Goal: Transaction & Acquisition: Purchase product/service

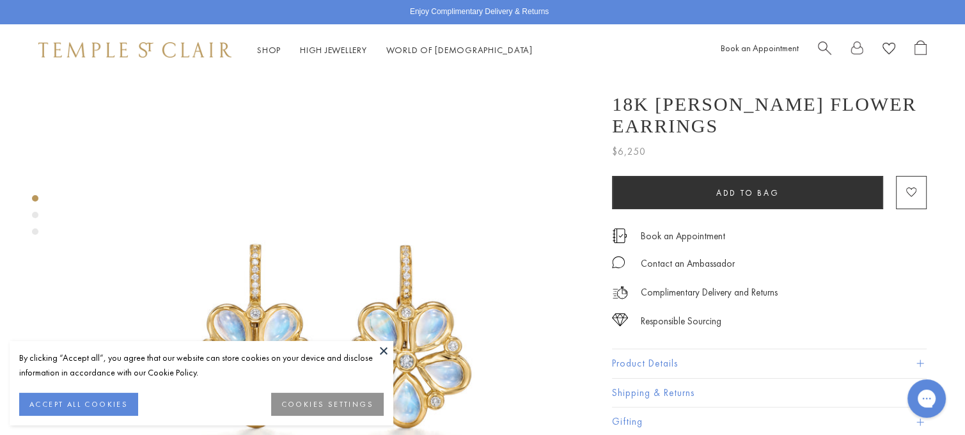
click at [382, 344] on button at bounding box center [383, 350] width 19 height 19
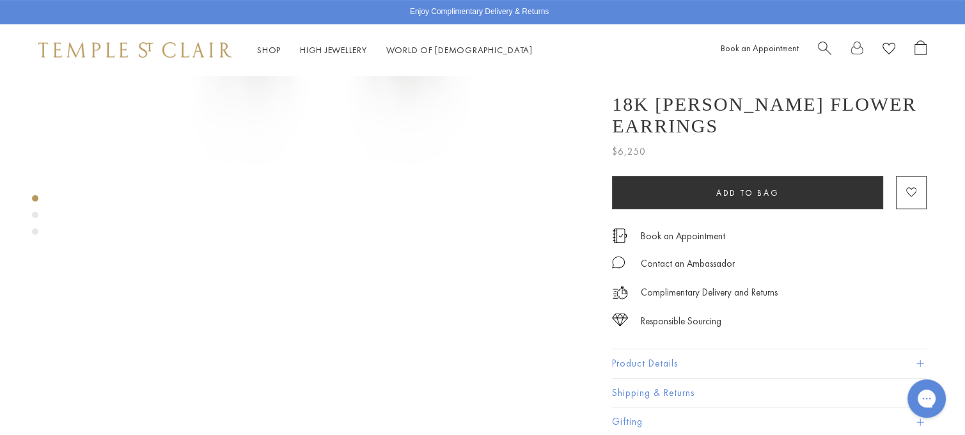
scroll to position [576, 0]
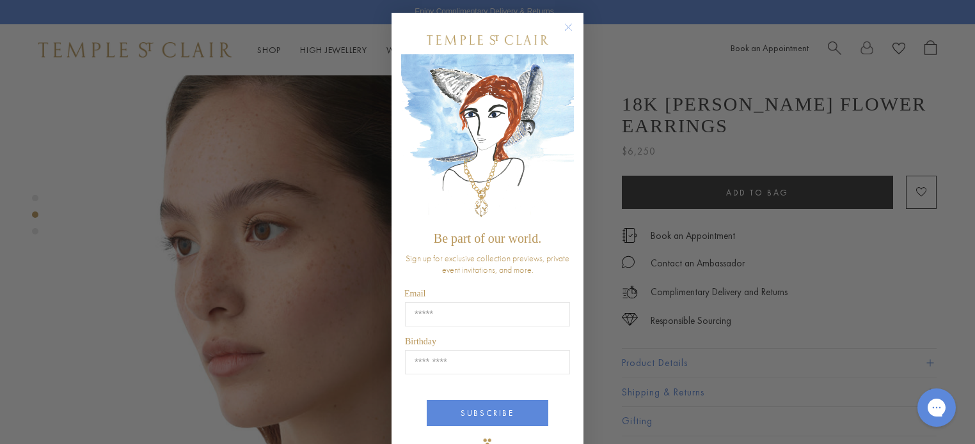
click at [563, 30] on circle "Close dialog" at bounding box center [568, 27] width 15 height 15
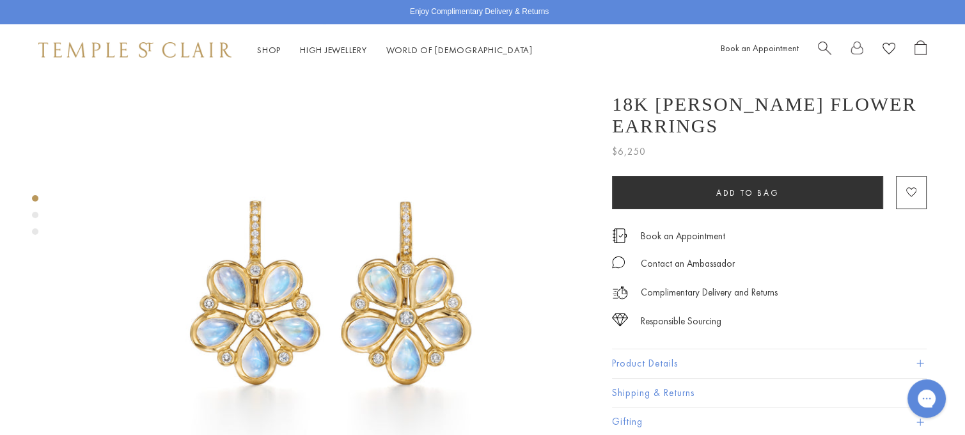
scroll to position [0, 0]
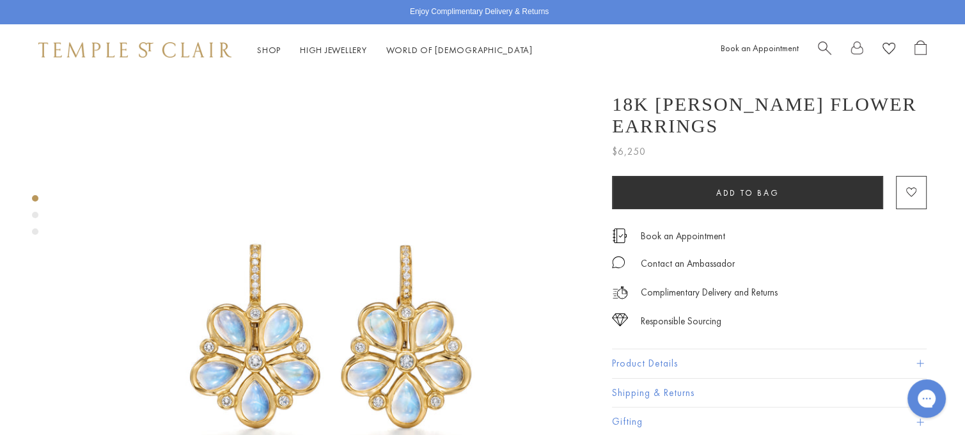
click at [34, 214] on div "Product gallery navigation" at bounding box center [35, 215] width 6 height 6
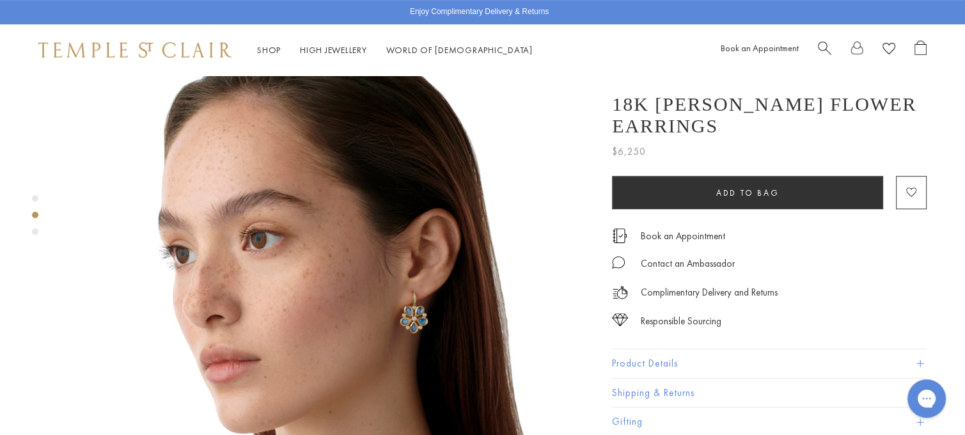
click at [35, 232] on div "Product gallery navigation" at bounding box center [35, 231] width 6 height 6
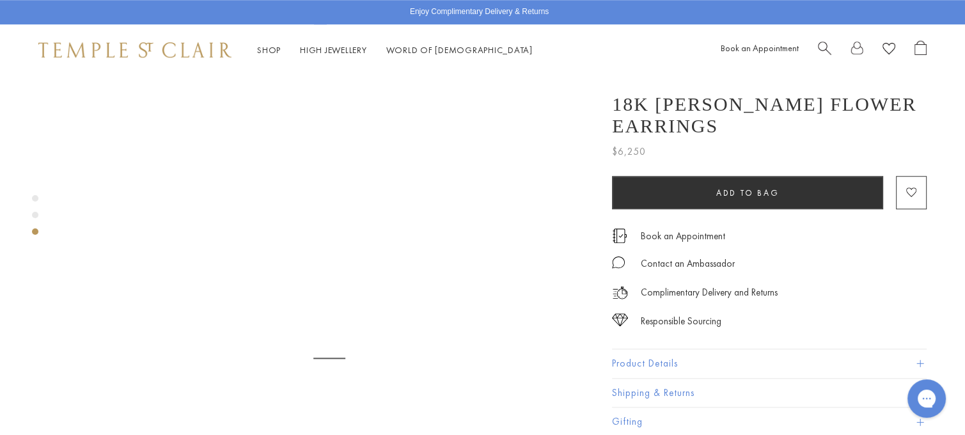
scroll to position [1085, 0]
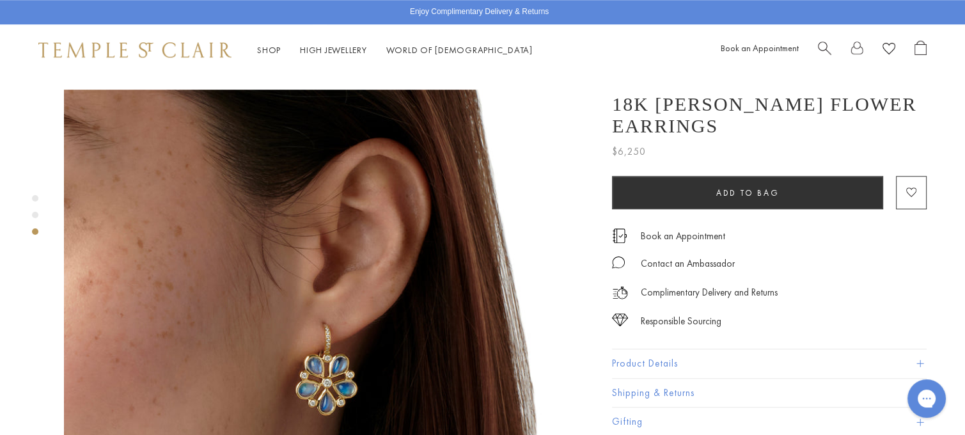
click at [34, 196] on div "Product gallery navigation" at bounding box center [35, 198] width 6 height 6
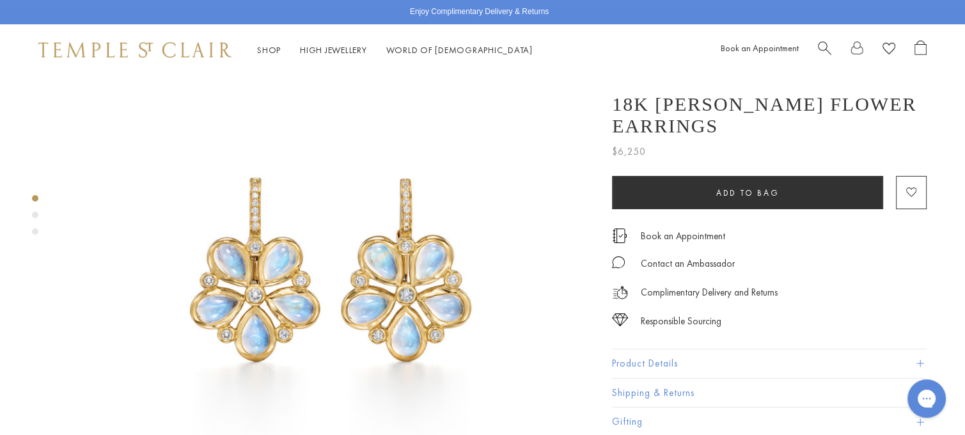
scroll to position [152, 0]
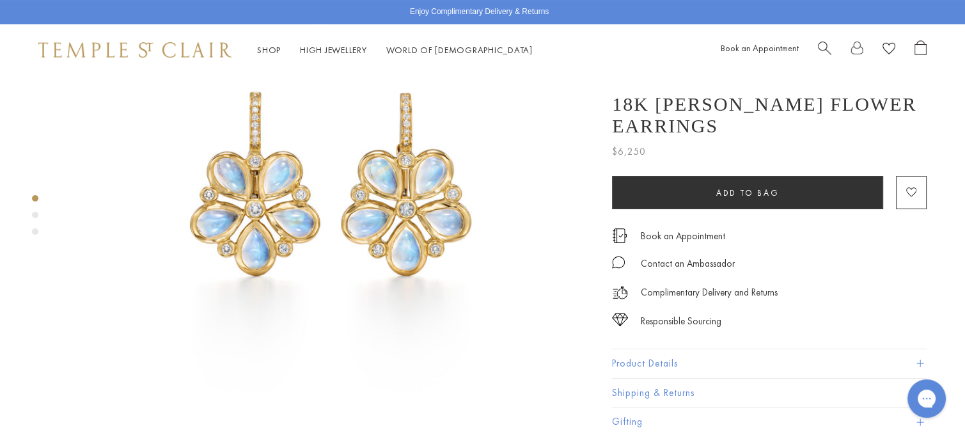
click at [33, 214] on div "Product gallery navigation" at bounding box center [35, 215] width 6 height 6
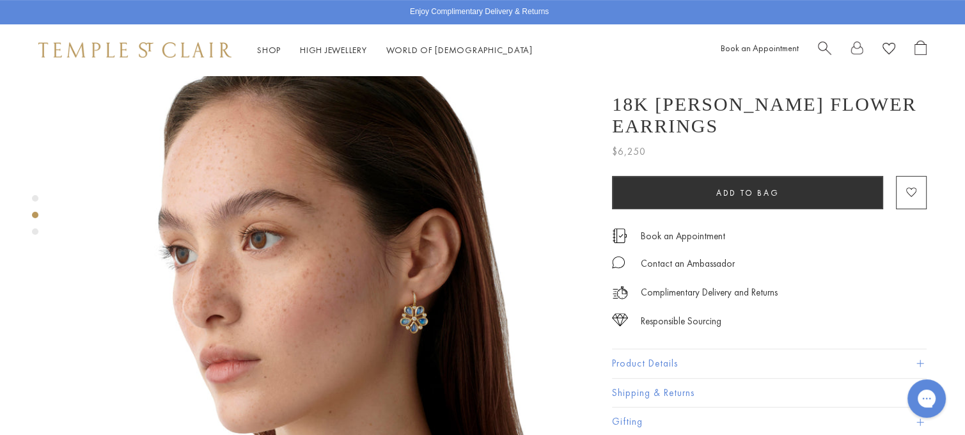
click at [36, 232] on div "Product gallery navigation" at bounding box center [35, 231] width 6 height 6
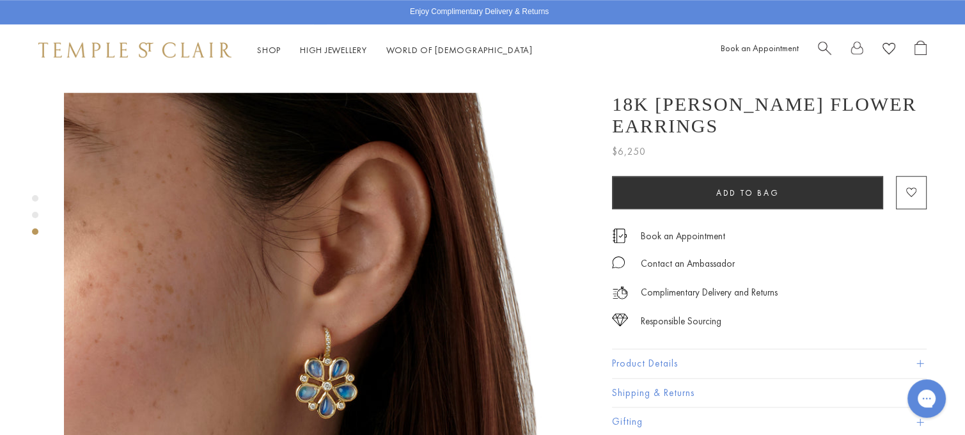
scroll to position [1085, 0]
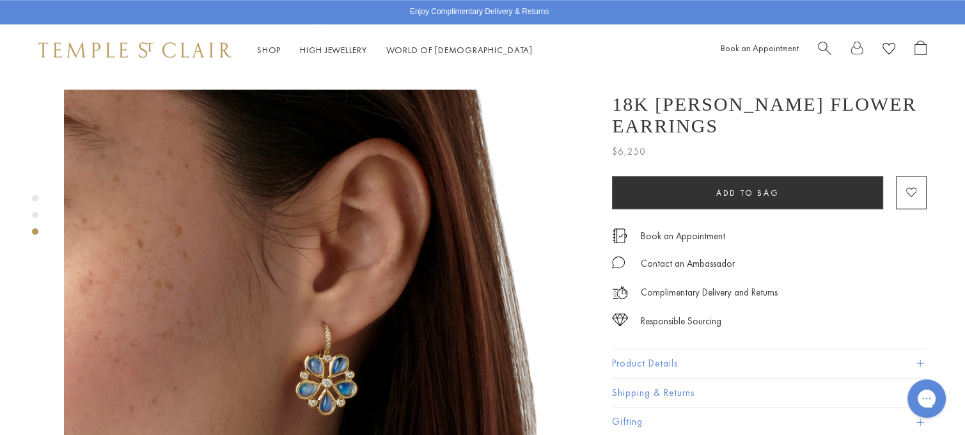
click at [35, 199] on div "Product gallery navigation" at bounding box center [35, 198] width 6 height 6
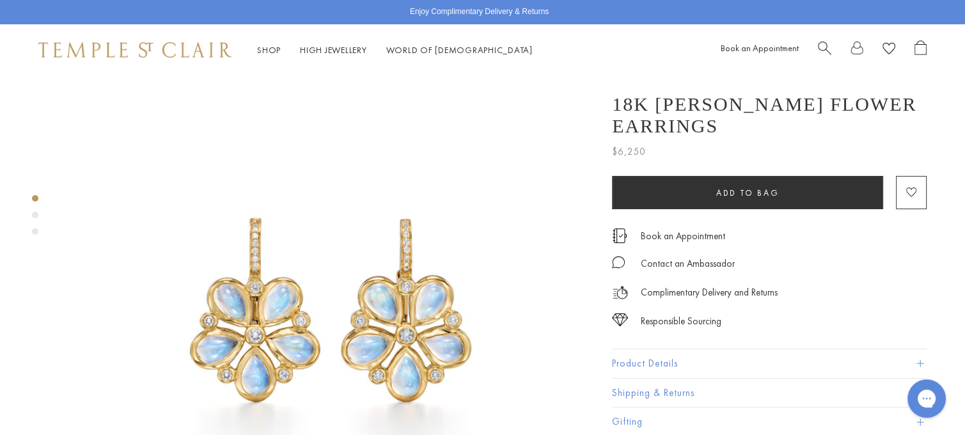
scroll to position [24, 0]
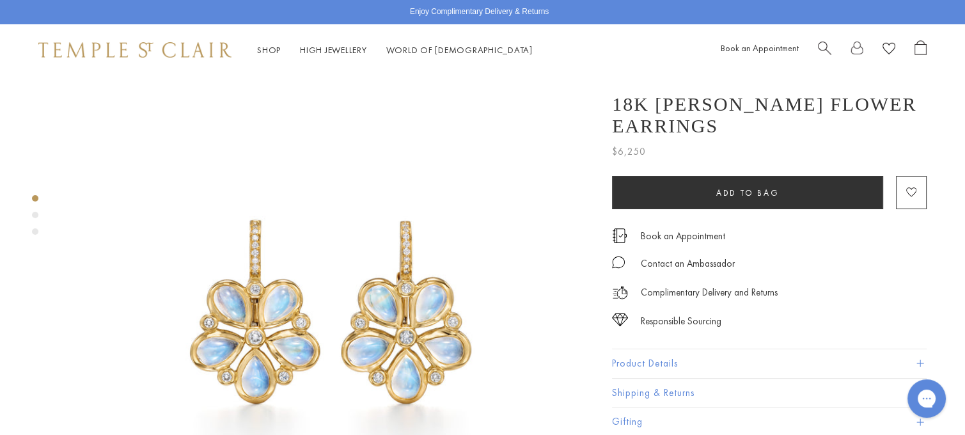
click at [618, 53] on div "Shop Shop Categories Amulets Pendants & Charms Lockets Chains & Leather Cords E…" at bounding box center [482, 49] width 965 height 51
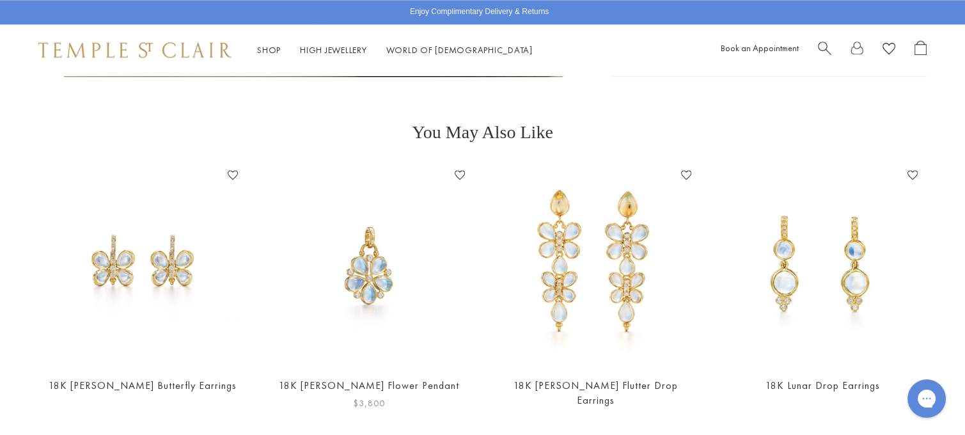
scroll to position [1623, 0]
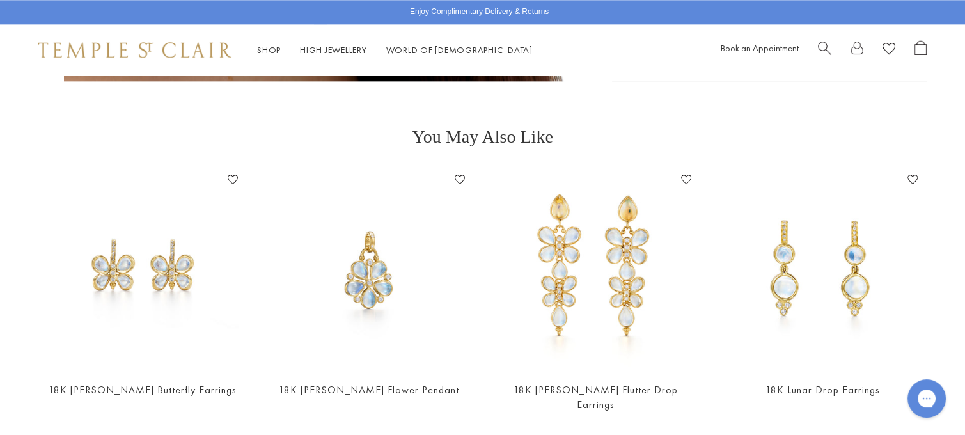
click at [574, 214] on img at bounding box center [596, 269] width 201 height 201
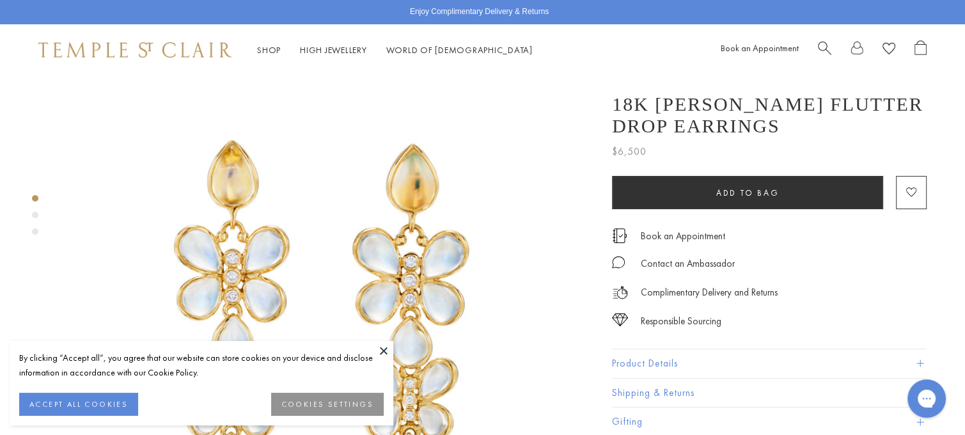
click at [380, 343] on button at bounding box center [383, 350] width 19 height 19
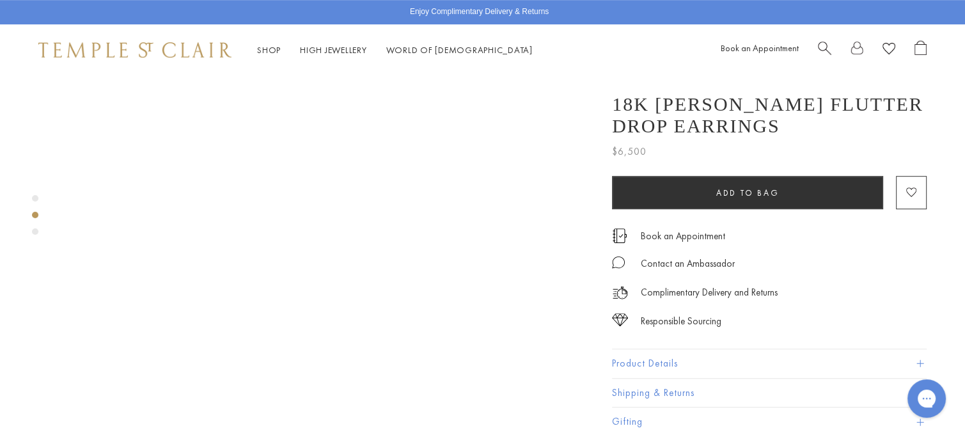
scroll to position [576, 0]
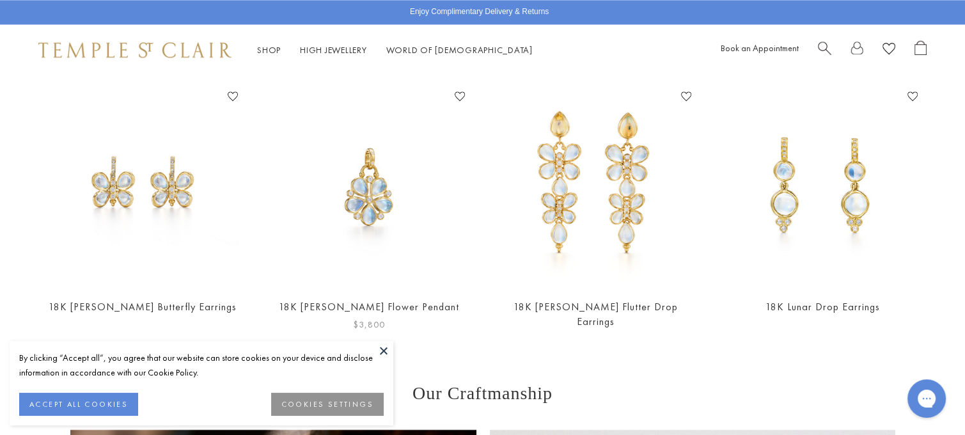
scroll to position [1687, 0]
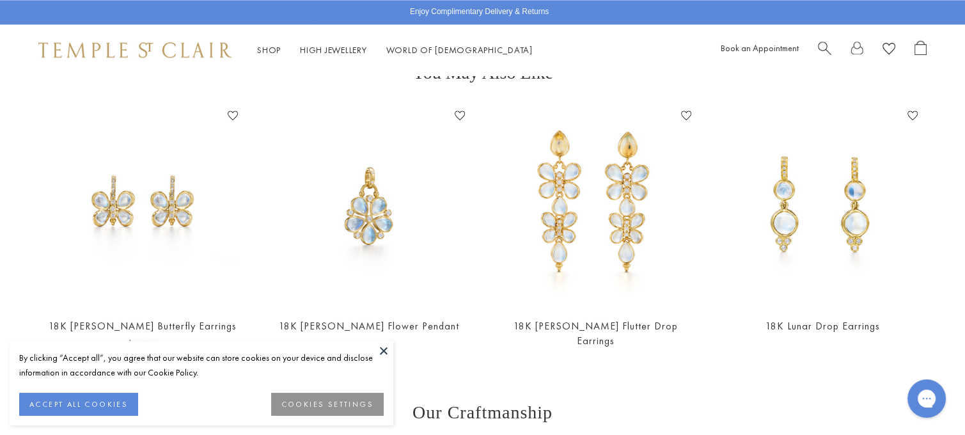
click at [171, 194] on img at bounding box center [142, 206] width 201 height 201
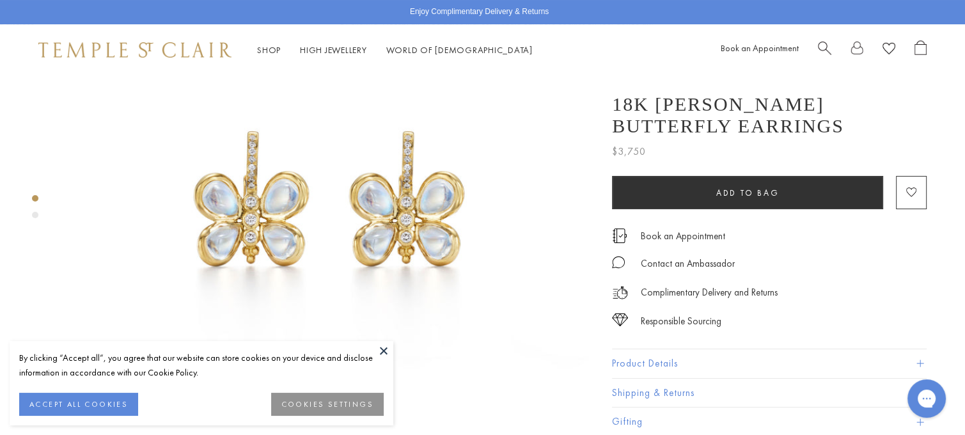
scroll to position [128, 0]
click at [36, 214] on div "Product gallery navigation" at bounding box center [35, 215] width 6 height 6
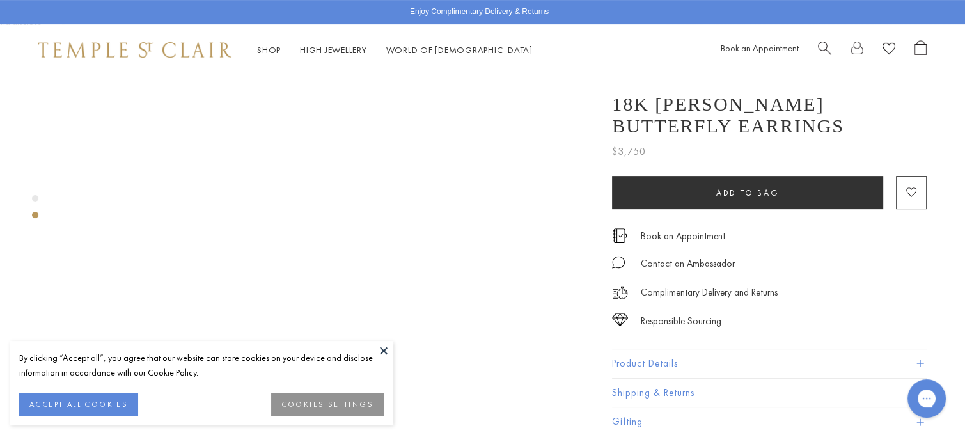
scroll to position [427, 0]
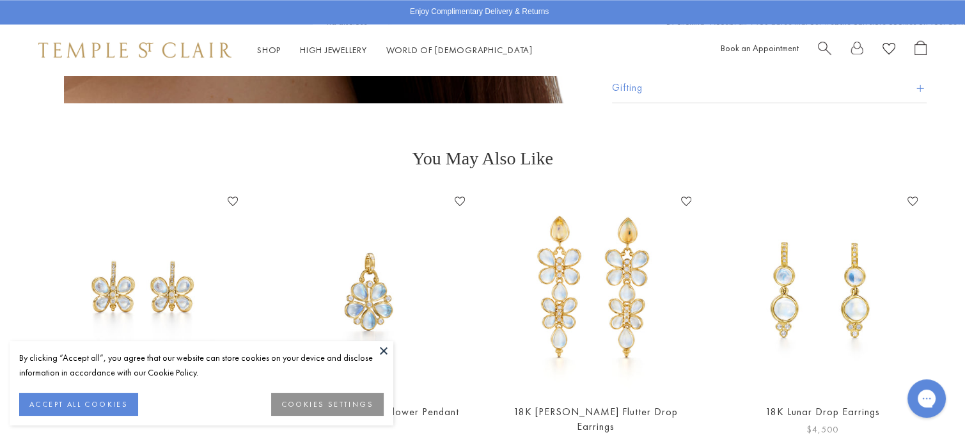
scroll to position [1623, 0]
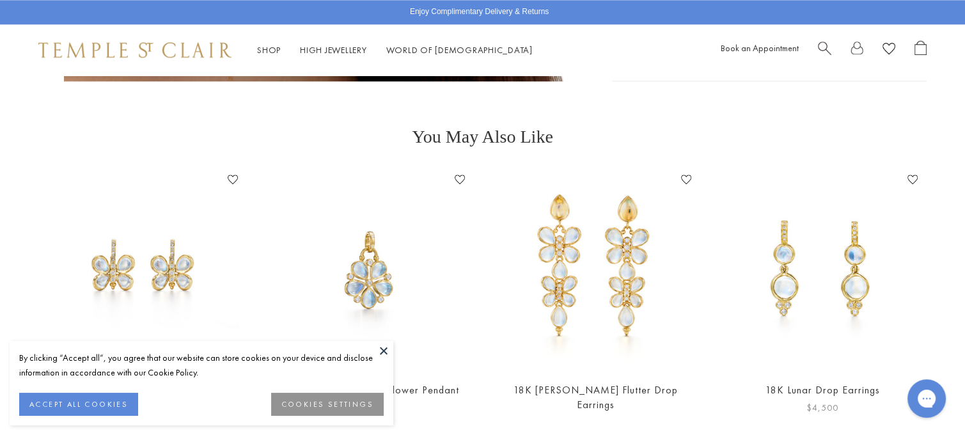
click at [829, 250] on img at bounding box center [822, 269] width 201 height 201
